Goal: Task Accomplishment & Management: Complete application form

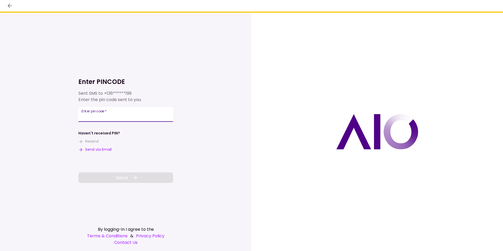
click at [104, 114] on input "Enter pin code   *" at bounding box center [125, 114] width 95 height 15
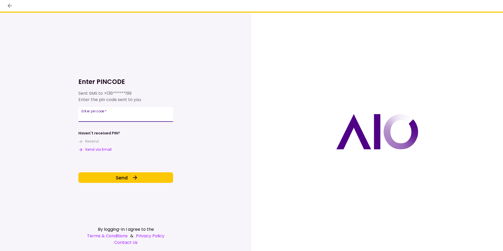
type input "******"
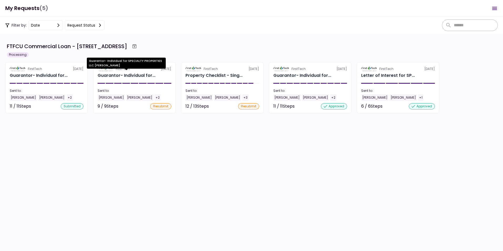
click at [119, 76] on div "Guarantor- Individual for..." at bounding box center [127, 75] width 58 height 6
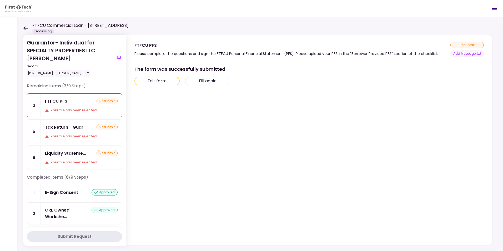
click at [66, 104] on div "FTFCU PFS" at bounding box center [56, 101] width 22 height 7
click at [73, 103] on div "FTFCU PFS resubmit" at bounding box center [81, 101] width 73 height 7
click at [103, 101] on div "resubmit" at bounding box center [107, 101] width 21 height 6
click at [53, 99] on div "FTFCU PFS" at bounding box center [56, 101] width 22 height 7
click at [68, 128] on div "Tax Return - Guar..." at bounding box center [66, 127] width 42 height 7
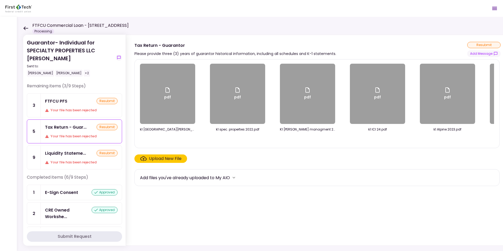
click at [61, 101] on div "FTFCU PFS" at bounding box center [56, 101] width 22 height 7
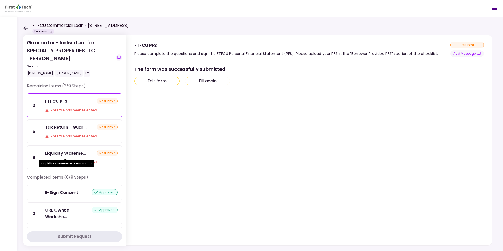
click at [56, 151] on div "Liquidity Stateme..." at bounding box center [65, 153] width 41 height 7
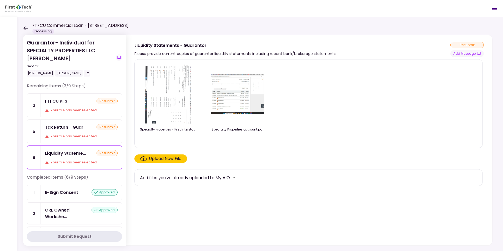
click at [55, 103] on div "FTFCU PFS" at bounding box center [56, 101] width 22 height 7
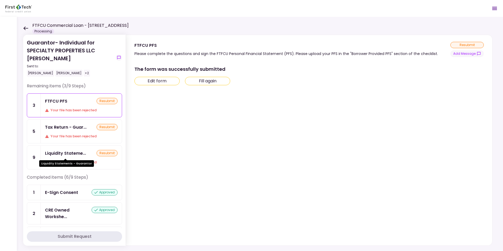
click at [64, 150] on div "Liquidity Stateme..." at bounding box center [65, 153] width 41 height 7
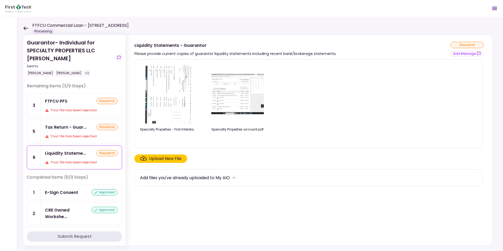
click at [232, 95] on img at bounding box center [237, 94] width 53 height 41
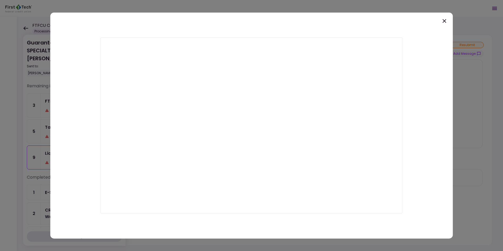
click at [444, 20] on icon at bounding box center [444, 21] width 6 height 6
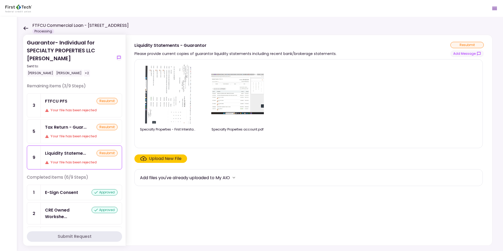
click at [172, 94] on img at bounding box center [167, 94] width 47 height 60
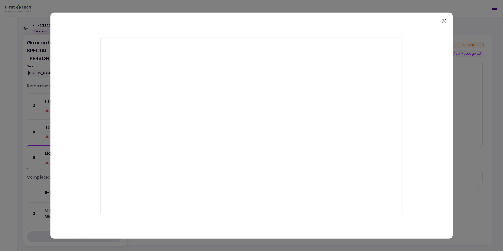
click at [444, 21] on icon at bounding box center [445, 21] width 4 height 4
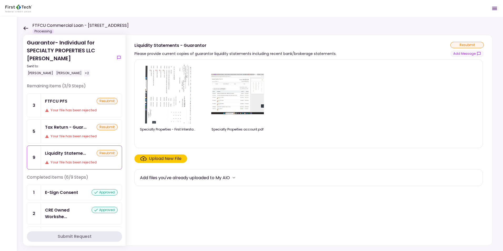
click at [71, 102] on div "FTFCU PFS resubmit" at bounding box center [81, 101] width 73 height 7
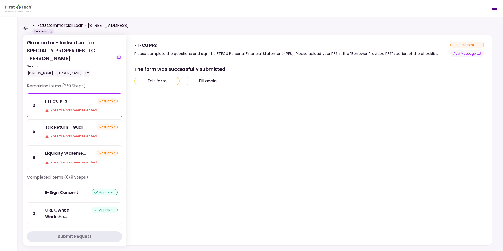
click at [25, 27] on icon at bounding box center [25, 28] width 5 height 4
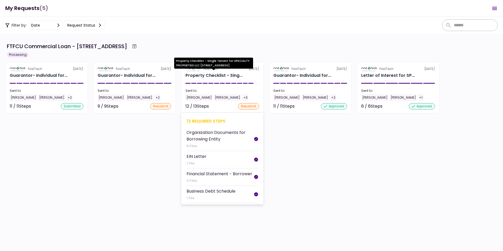
click at [205, 74] on div "Property Checklist - Sing..." at bounding box center [214, 75] width 57 height 6
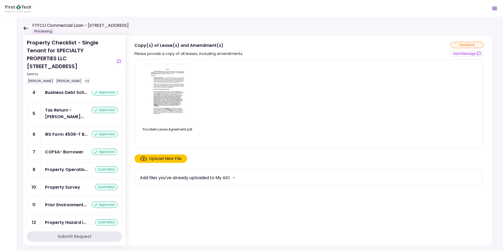
scroll to position [127, 0]
click at [25, 28] on icon at bounding box center [25, 28] width 5 height 4
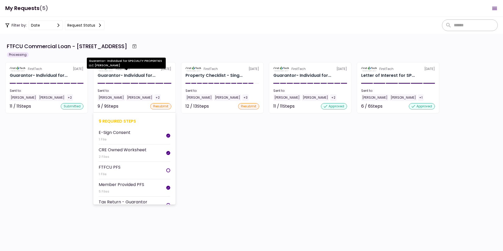
click at [108, 76] on div "Guarantor- Individual for..." at bounding box center [127, 75] width 58 height 6
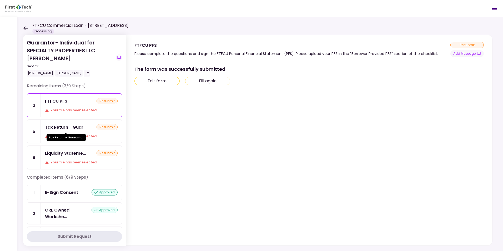
click at [65, 126] on div "Tax Return - Guar..." at bounding box center [66, 127] width 42 height 7
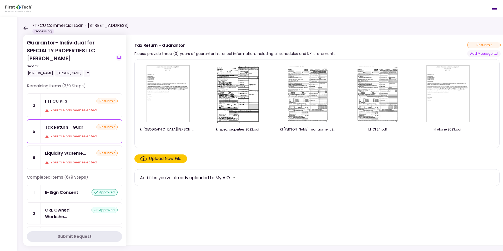
click at [159, 158] on div "Upload New File" at bounding box center [165, 159] width 33 height 6
click at [0, 0] on input "Upload New File" at bounding box center [0, 0] width 0 height 0
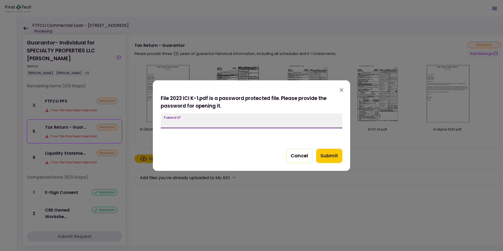
click at [227, 118] on input "Password   *" at bounding box center [252, 120] width 182 height 15
type input "****"
click at [333, 156] on button "Submit" at bounding box center [329, 156] width 26 height 14
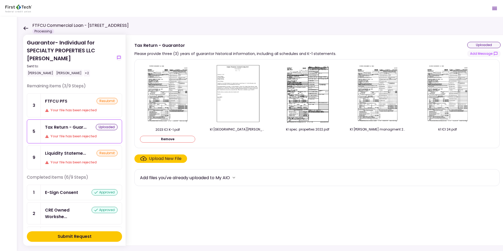
click at [71, 237] on div "Submit Request" at bounding box center [75, 236] width 34 height 6
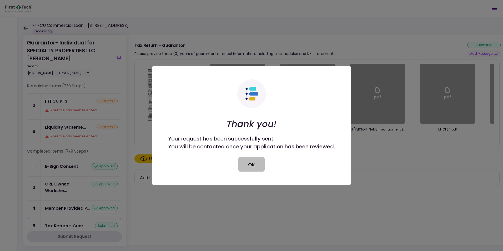
click at [251, 166] on button "OK" at bounding box center [251, 164] width 26 height 15
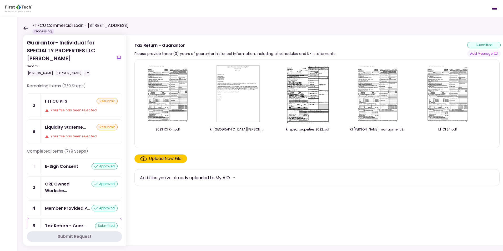
click at [24, 28] on icon at bounding box center [25, 28] width 5 height 4
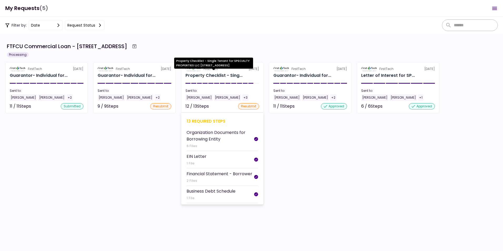
click at [208, 75] on div "Property Checklist - Sing..." at bounding box center [214, 75] width 57 height 6
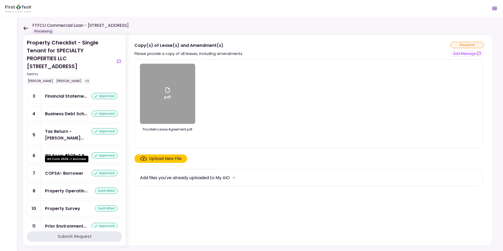
scroll to position [105, 0]
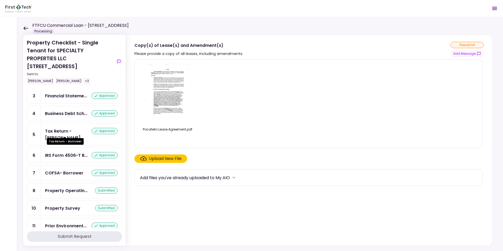
click at [68, 129] on div "Tax Return - [PERSON_NAME]..." at bounding box center [68, 134] width 47 height 13
